Goal: Check status: Check status

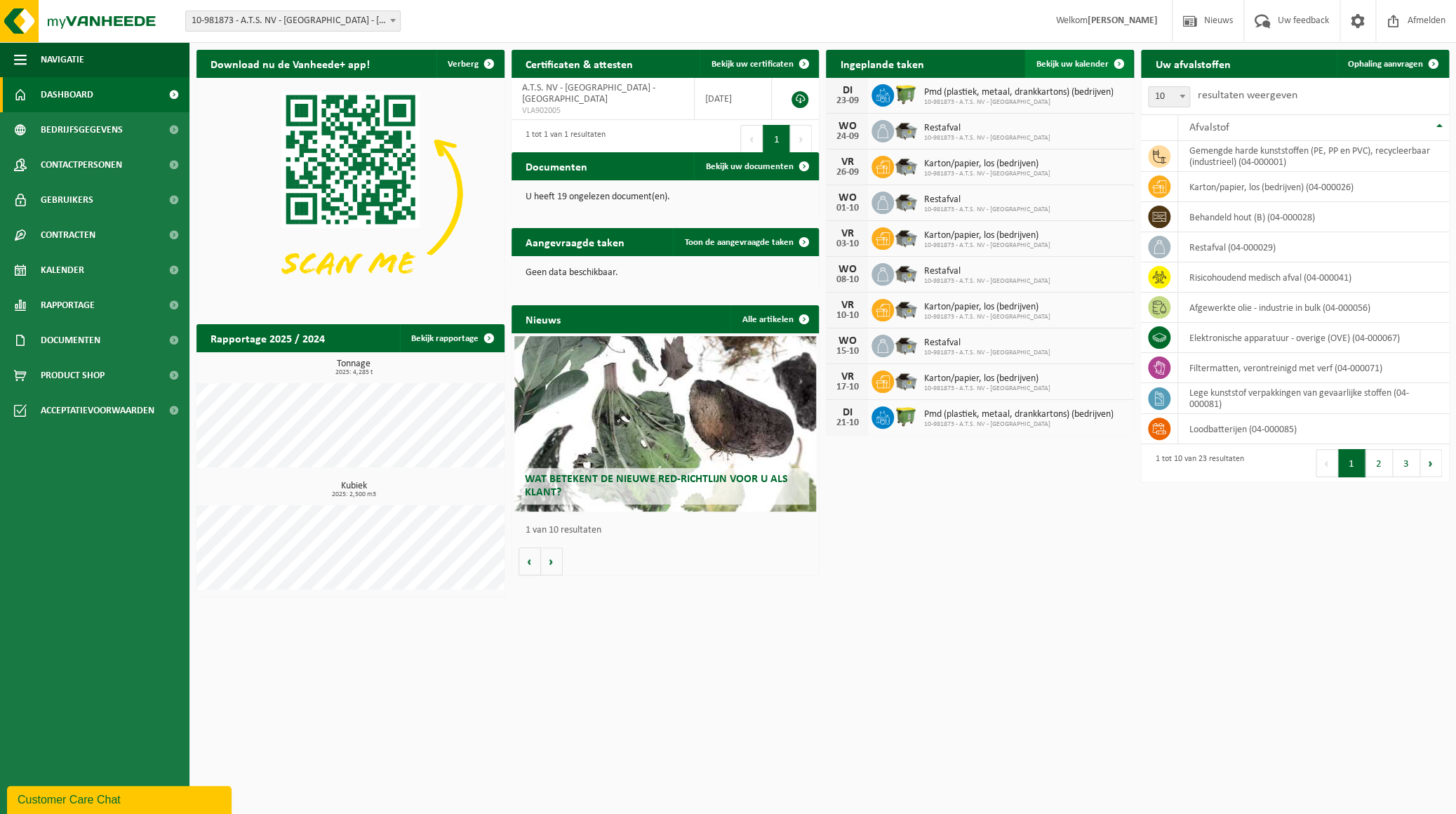
click at [1105, 60] on span at bounding box center [1119, 64] width 28 height 28
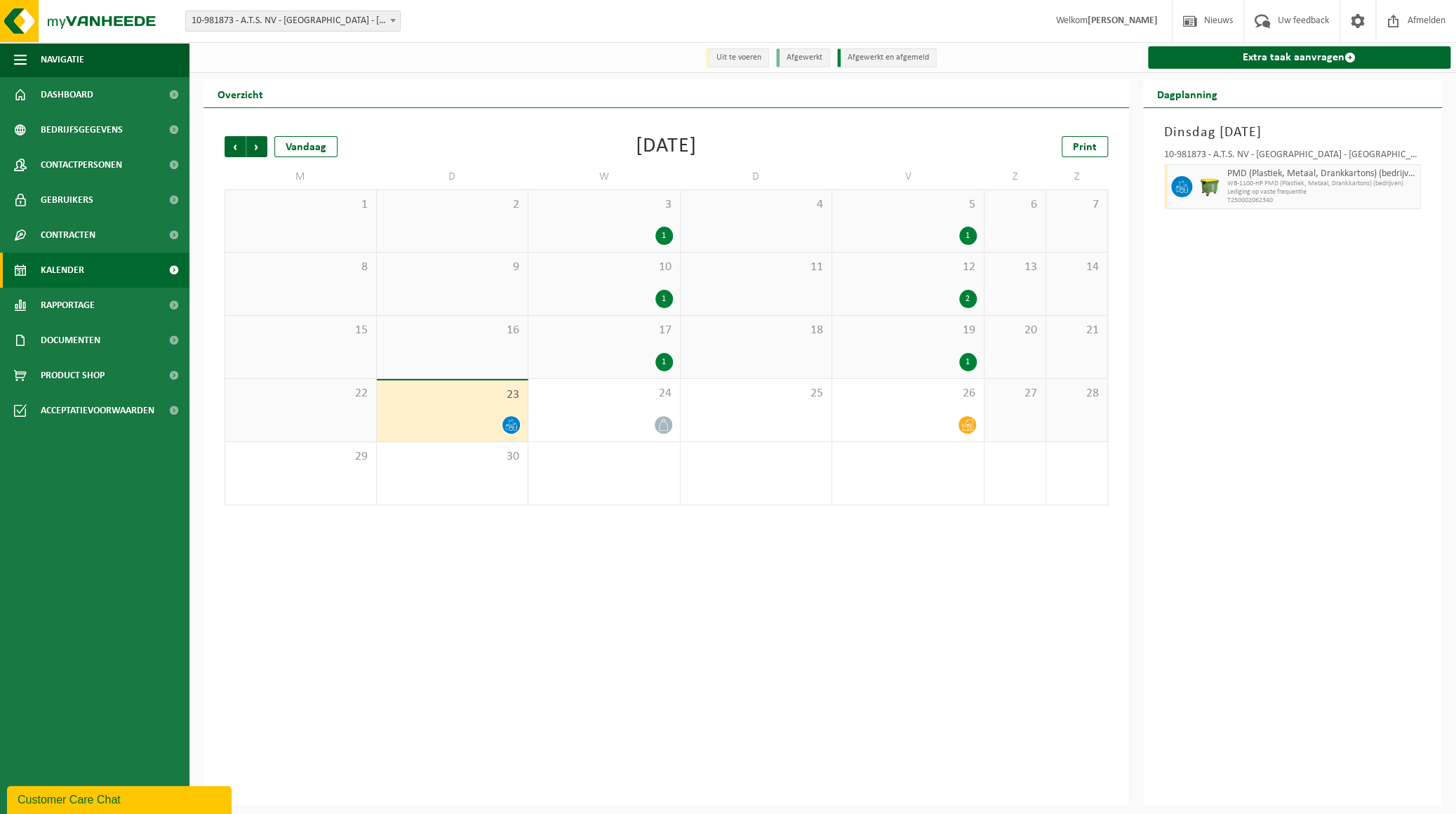
click at [508, 422] on icon at bounding box center [511, 425] width 12 height 12
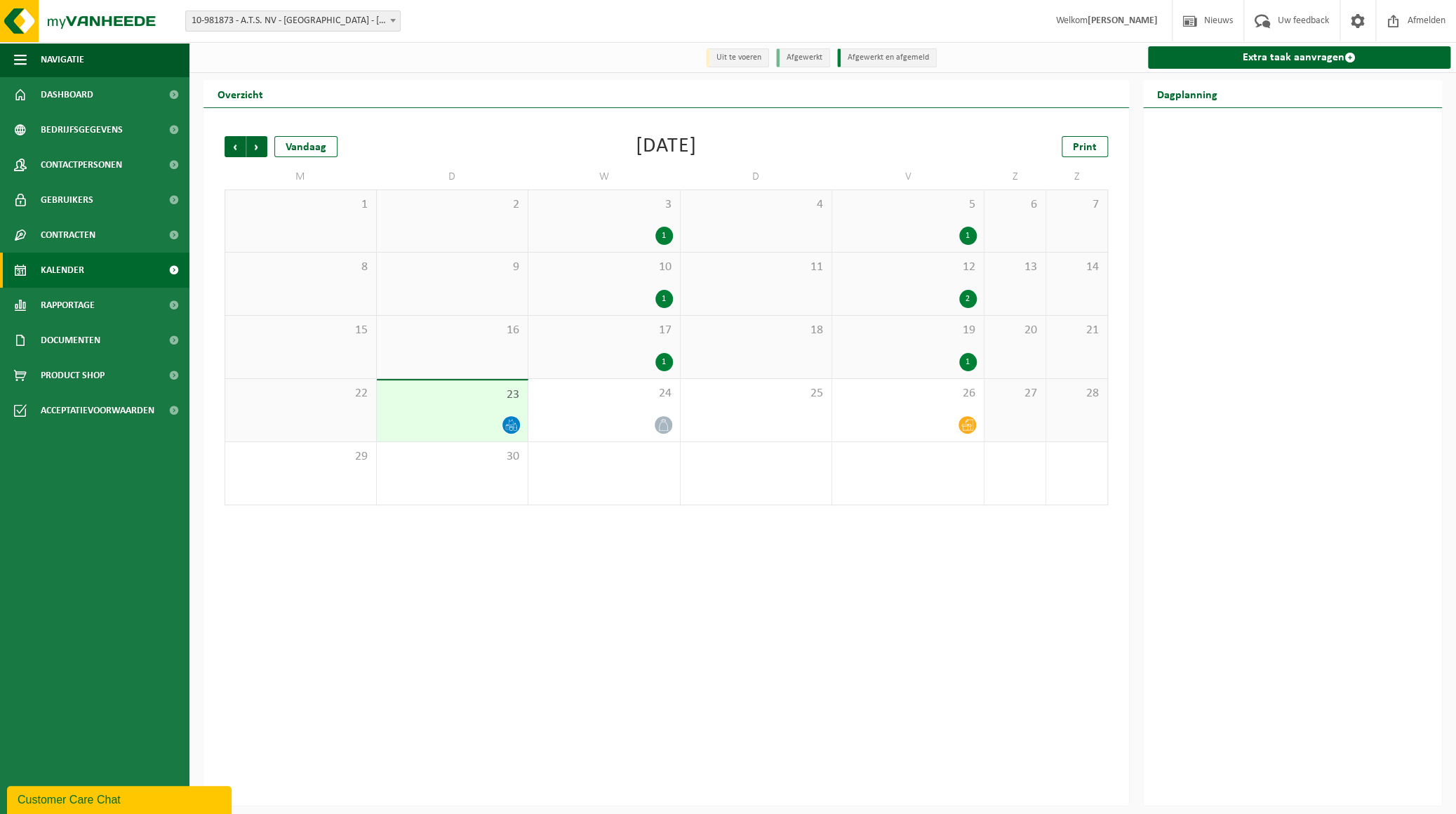
click at [508, 422] on icon at bounding box center [511, 425] width 12 height 12
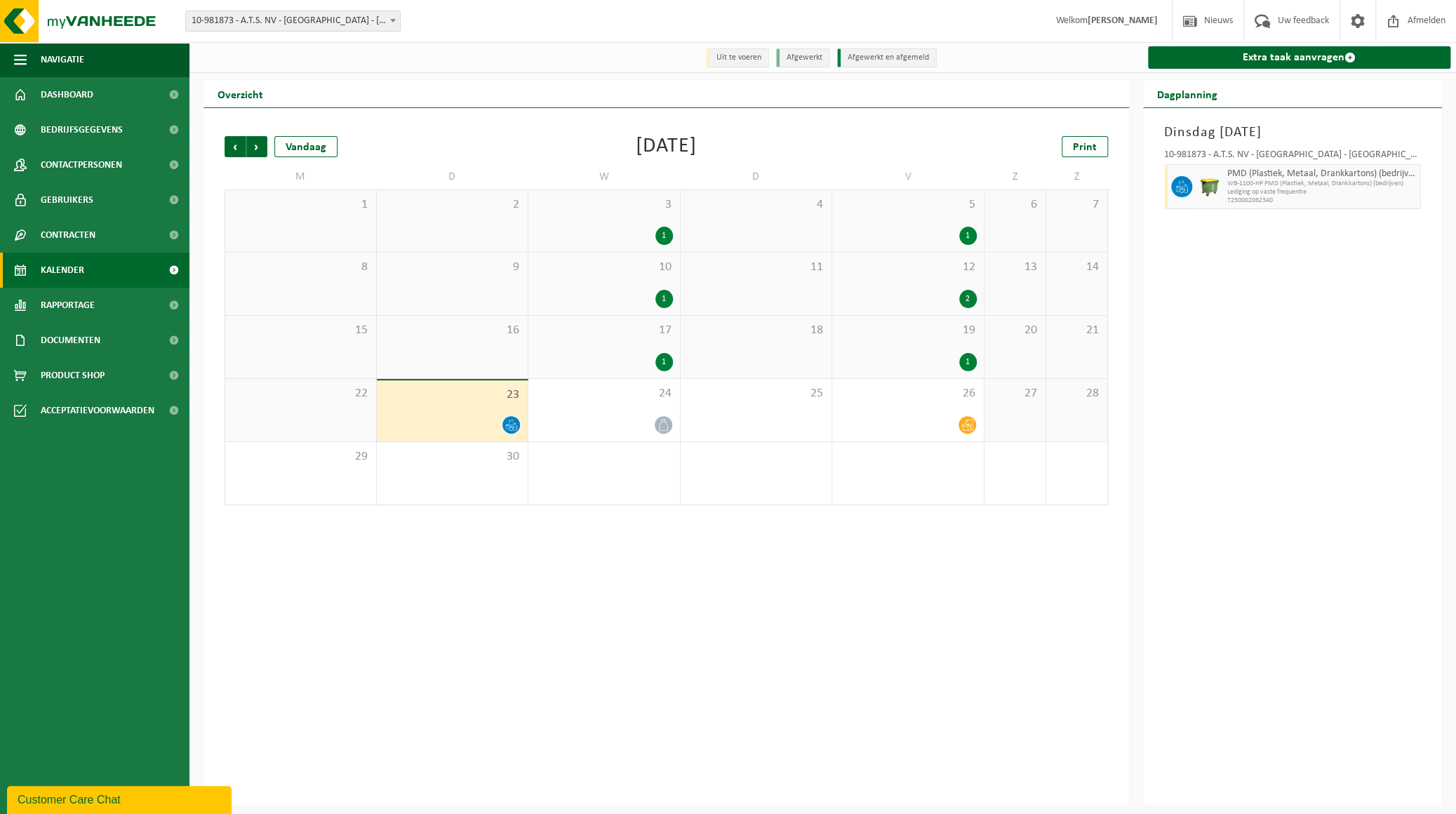
click at [511, 429] on icon at bounding box center [511, 425] width 12 height 12
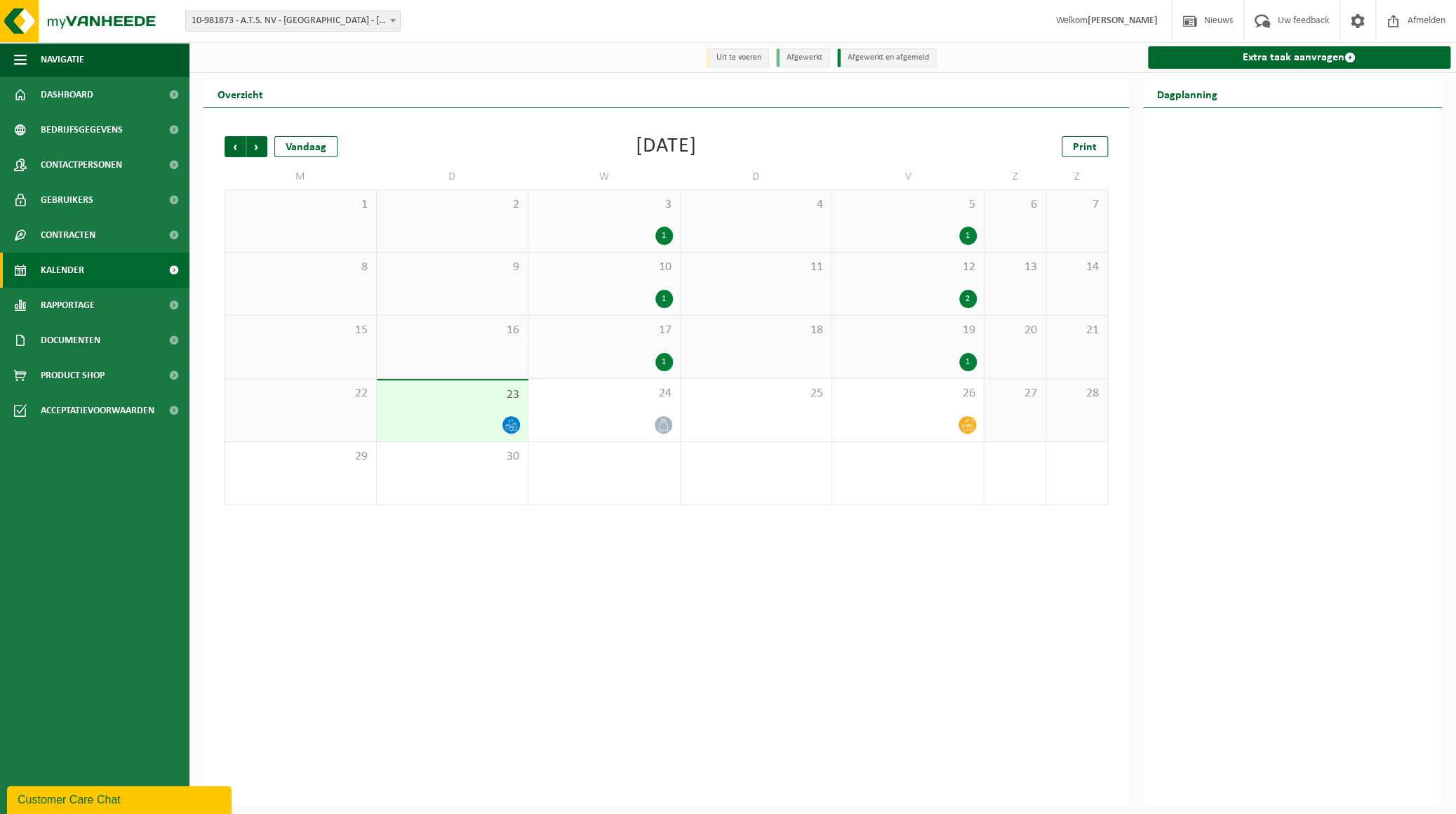
click at [511, 429] on icon at bounding box center [511, 425] width 12 height 12
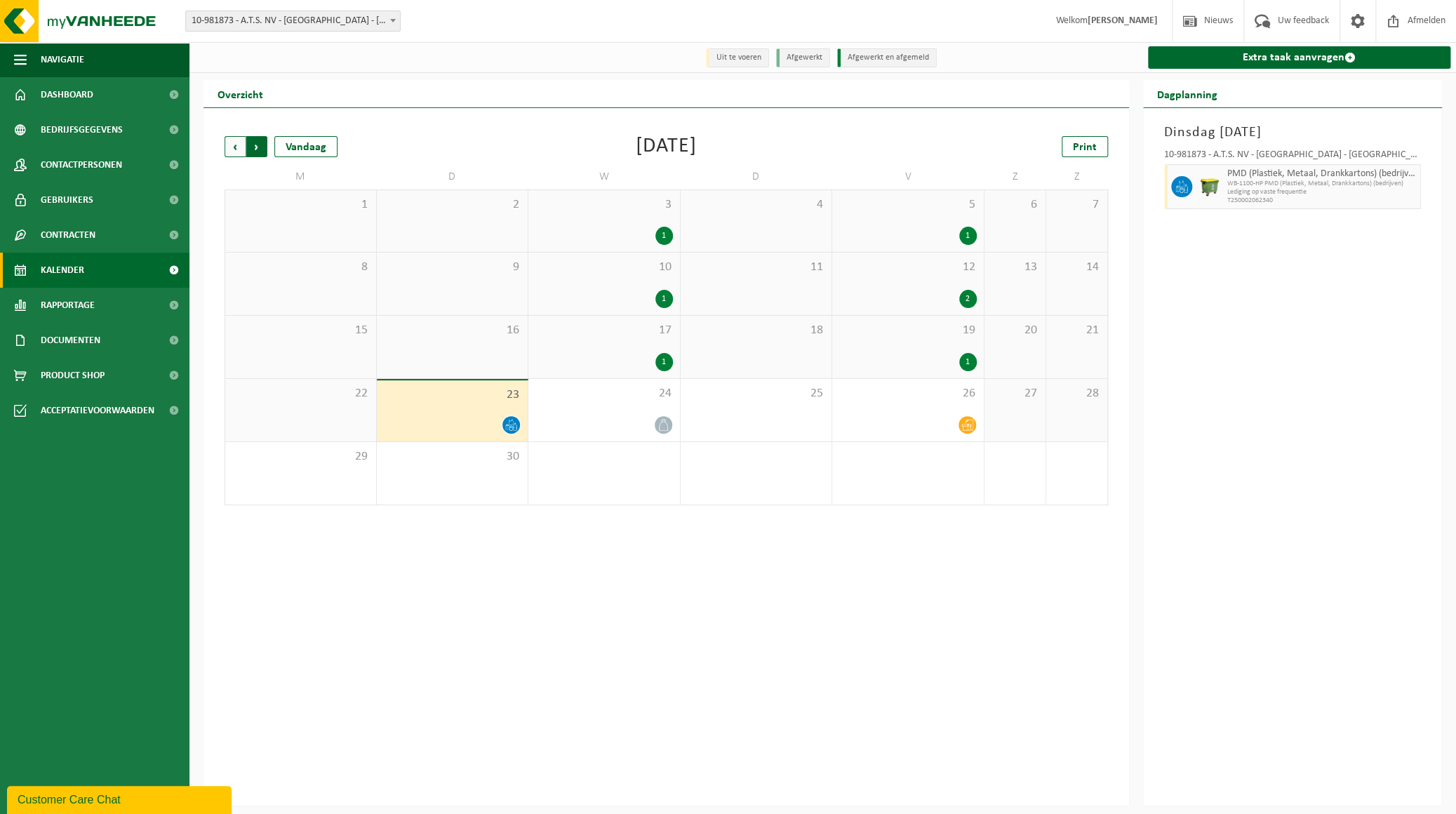
click at [235, 147] on span "Vorige" at bounding box center [235, 147] width 21 height 21
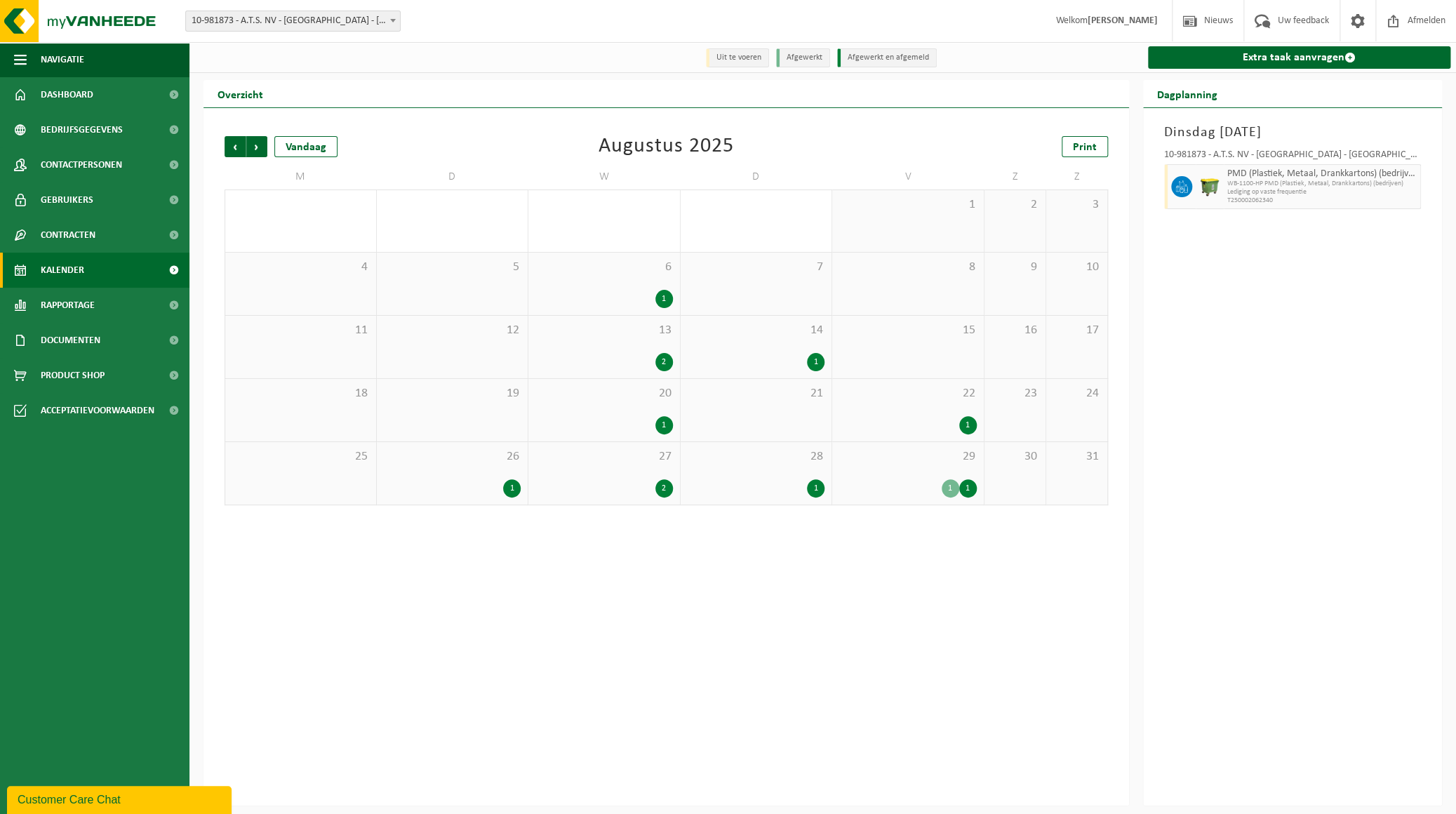
click at [971, 426] on div "1" at bounding box center [968, 425] width 18 height 18
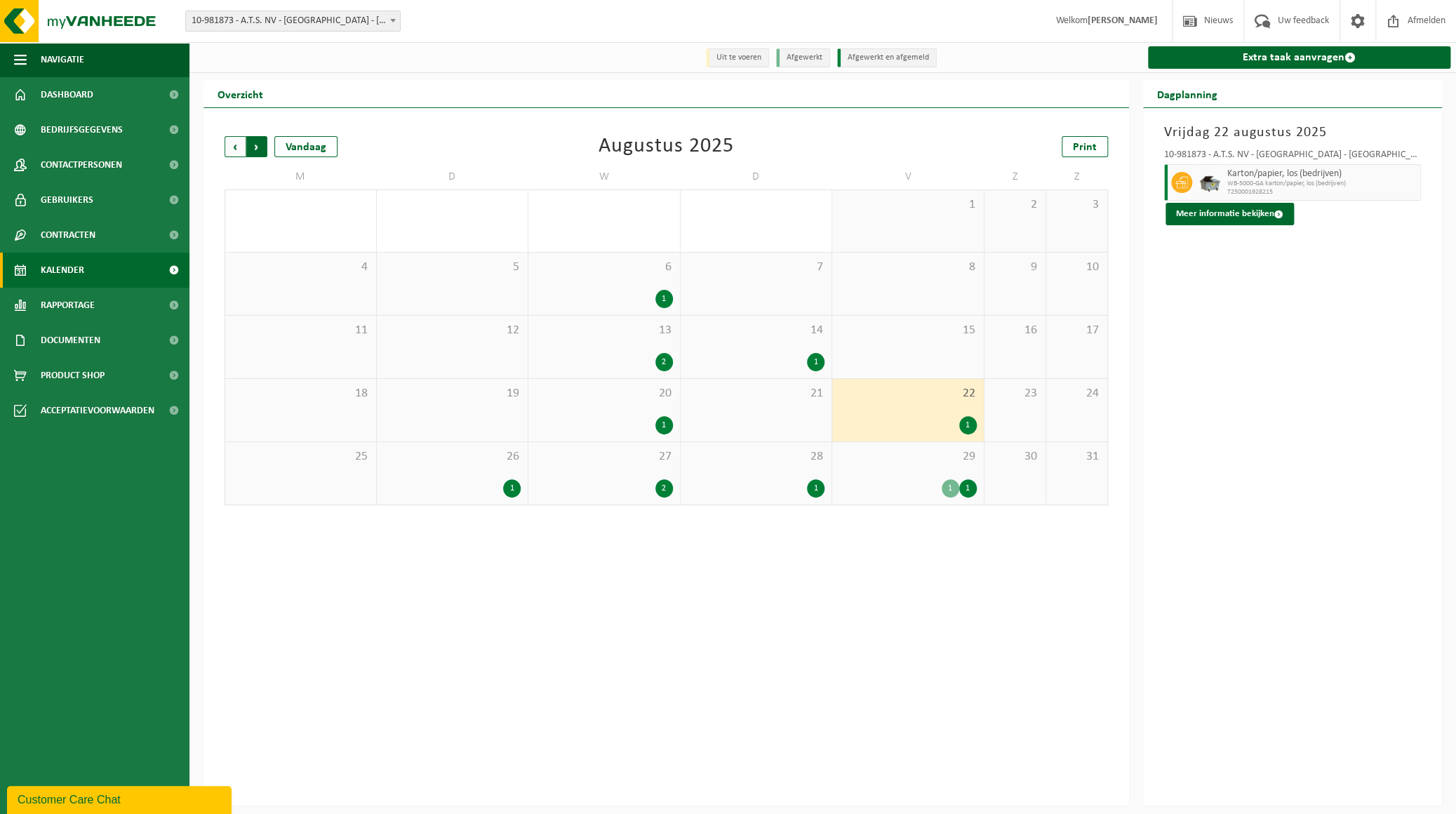
click at [232, 150] on span "Vorige" at bounding box center [235, 147] width 21 height 21
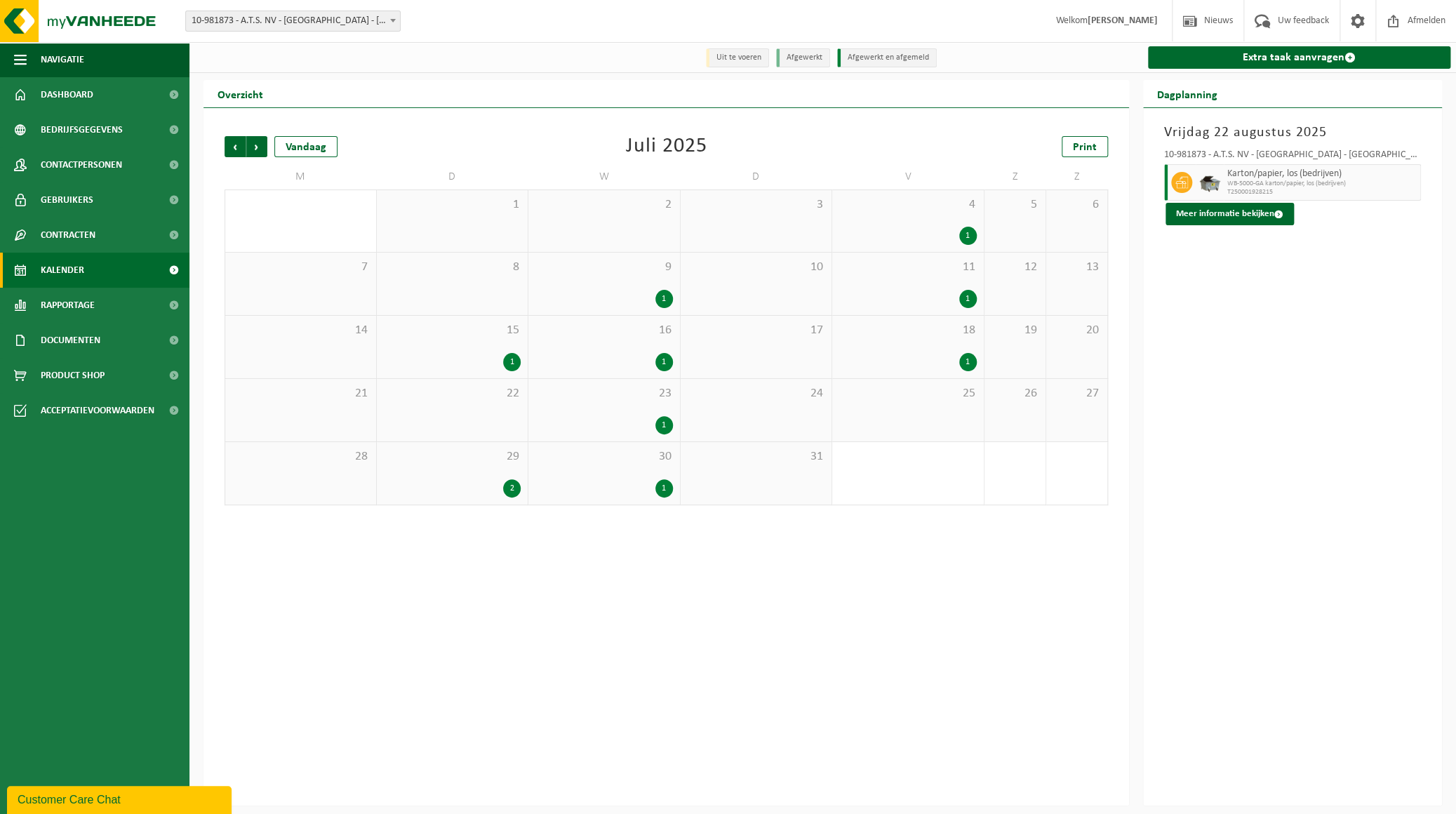
click at [232, 150] on span "Vorige" at bounding box center [235, 147] width 21 height 21
click at [257, 147] on span "Volgende" at bounding box center [257, 147] width 21 height 21
click at [261, 147] on span "Volgende" at bounding box center [257, 147] width 21 height 21
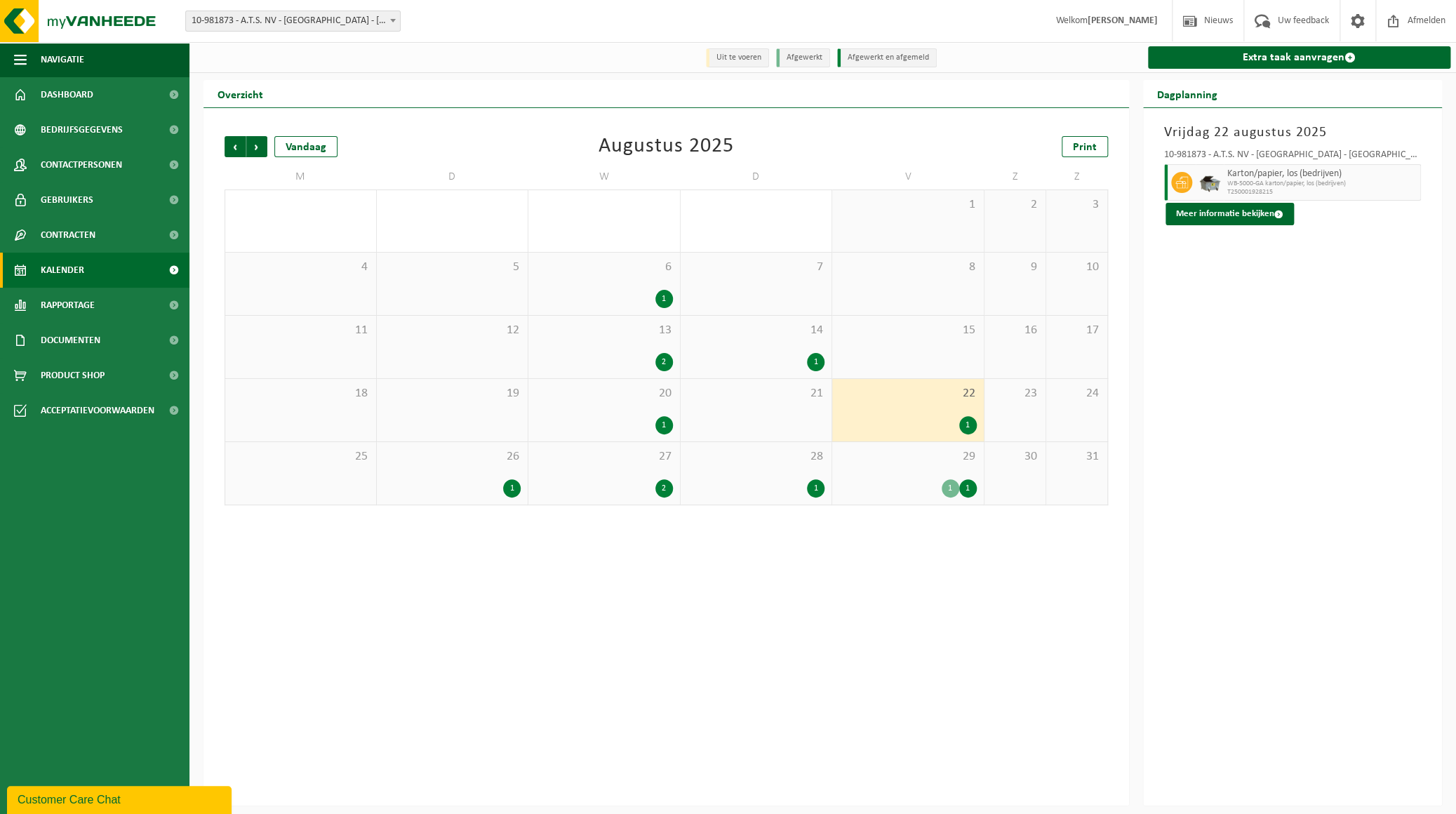
click at [666, 360] on div "2" at bounding box center [664, 362] width 18 height 18
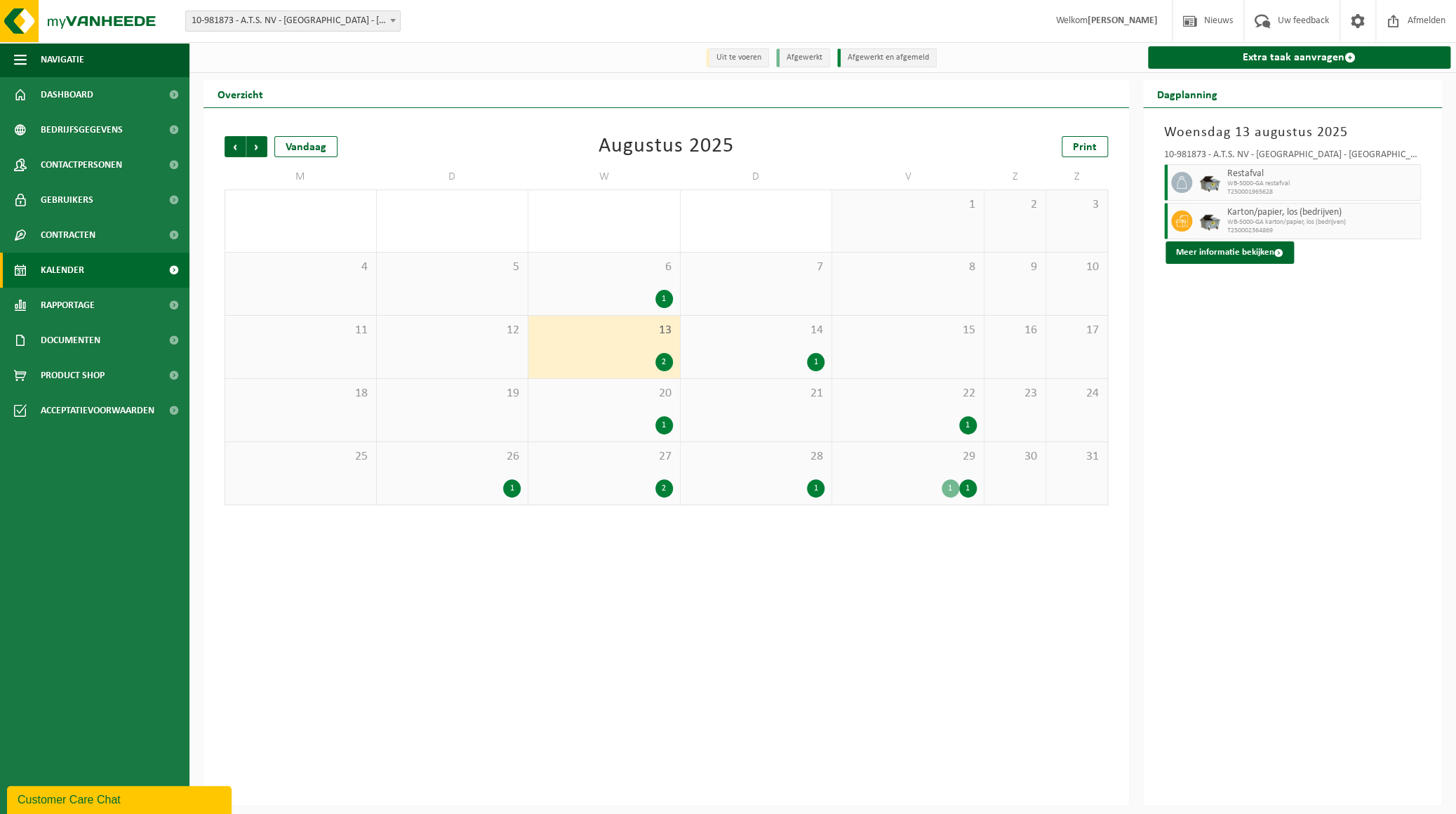
click at [963, 428] on div "1" at bounding box center [968, 425] width 18 height 18
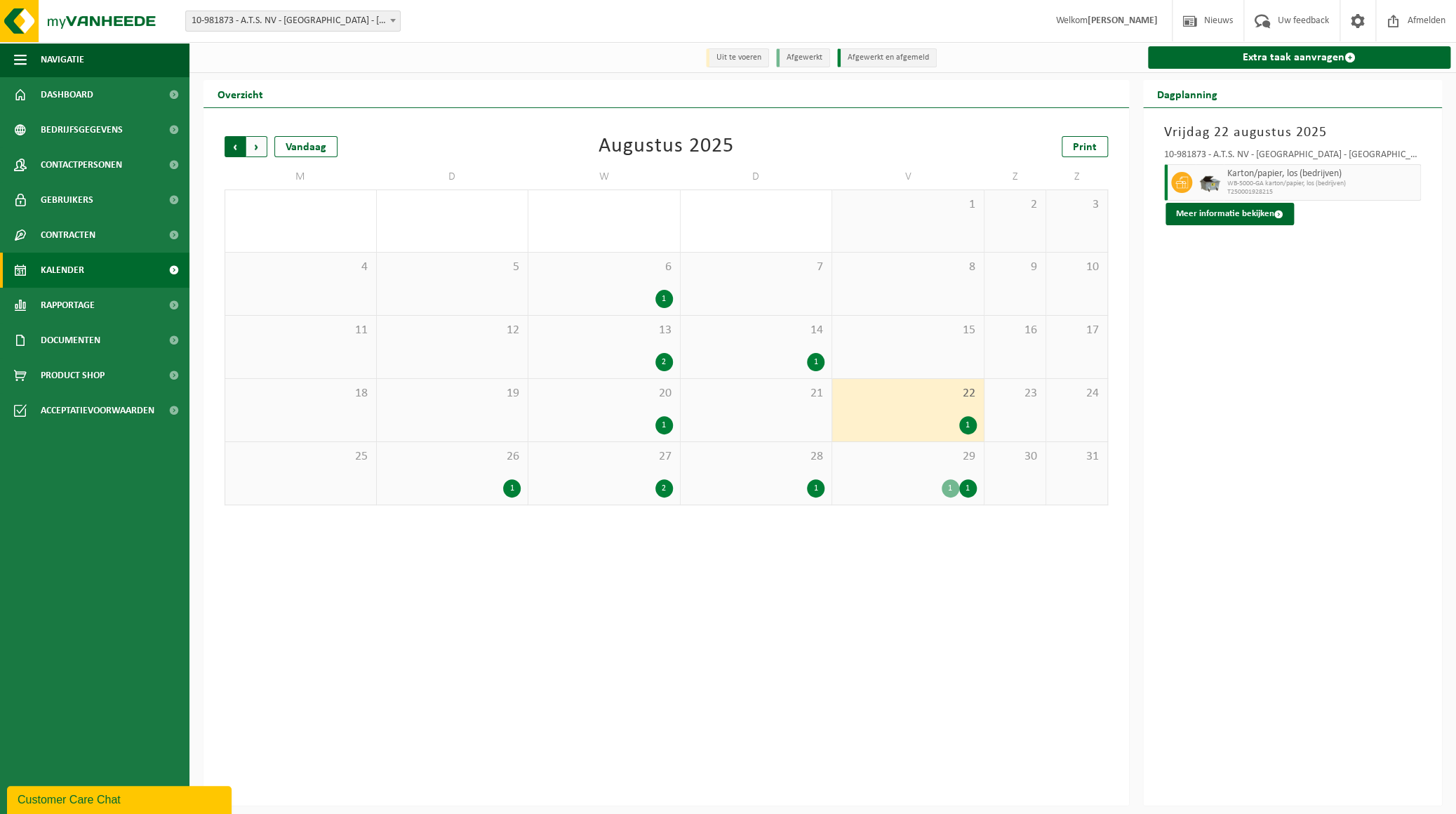
click at [258, 147] on span "Volgende" at bounding box center [257, 147] width 21 height 21
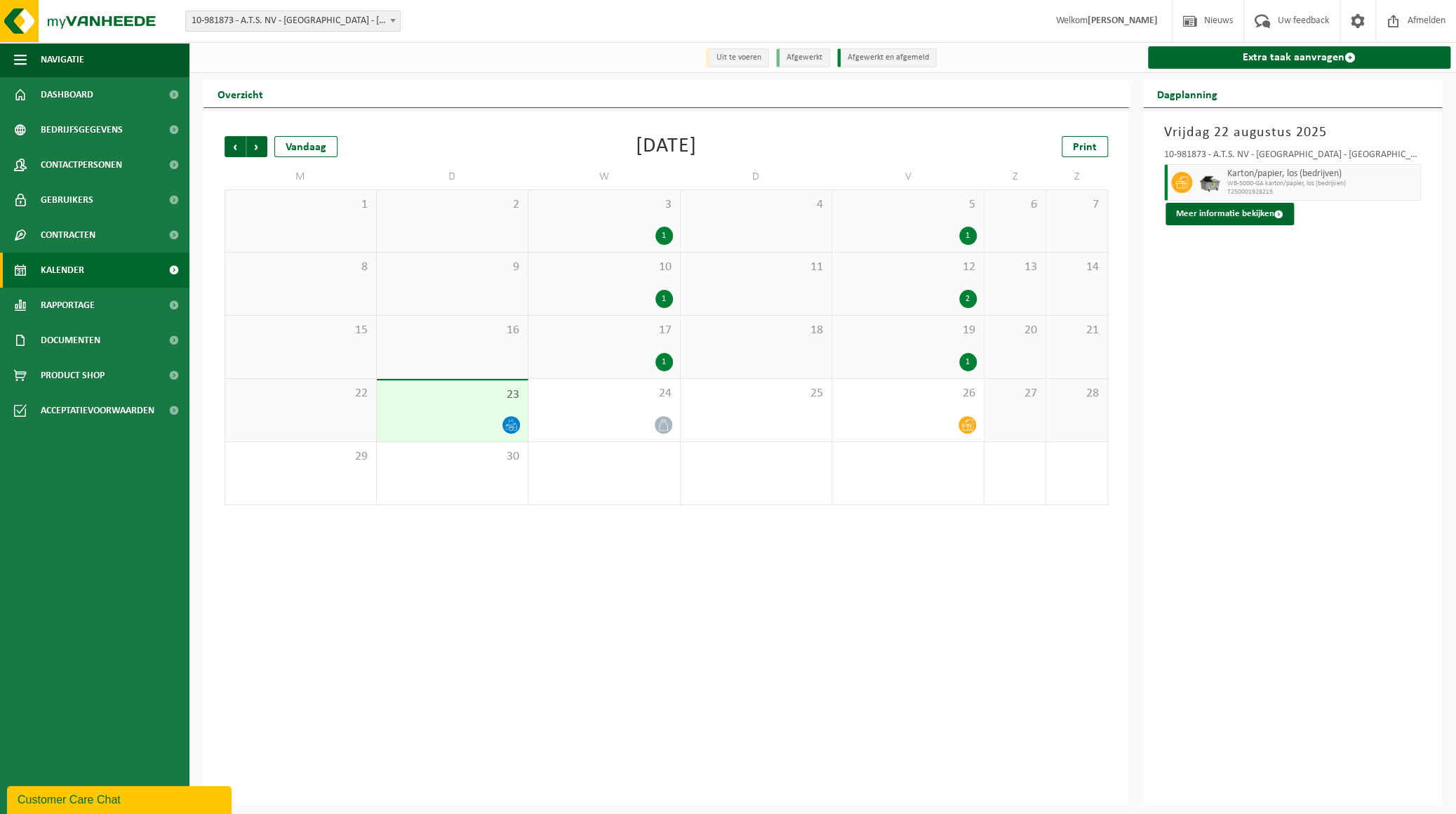
click at [515, 425] on icon at bounding box center [511, 425] width 12 height 12
